Goal: Transaction & Acquisition: Purchase product/service

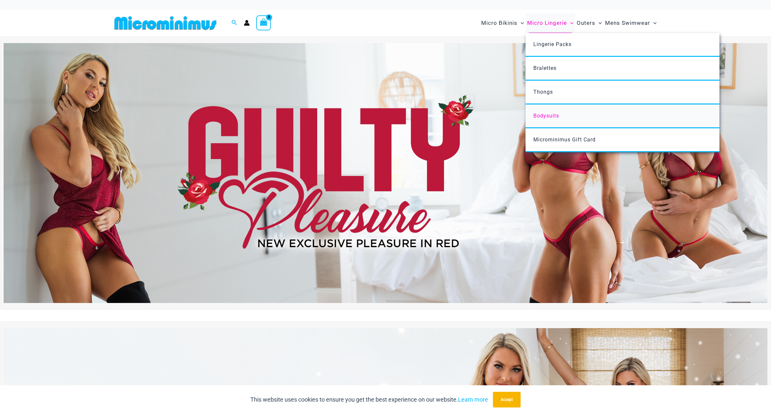
click at [546, 113] on span "Bodysuits" at bounding box center [547, 116] width 26 height 6
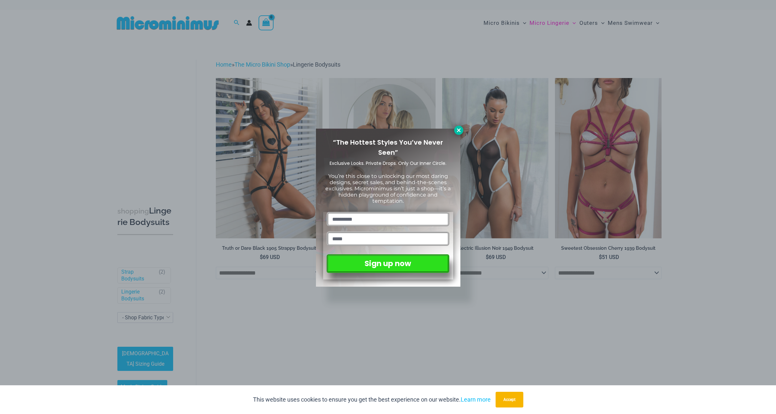
click at [459, 132] on icon at bounding box center [459, 130] width 6 height 6
